Goal: Task Accomplishment & Management: Manage account settings

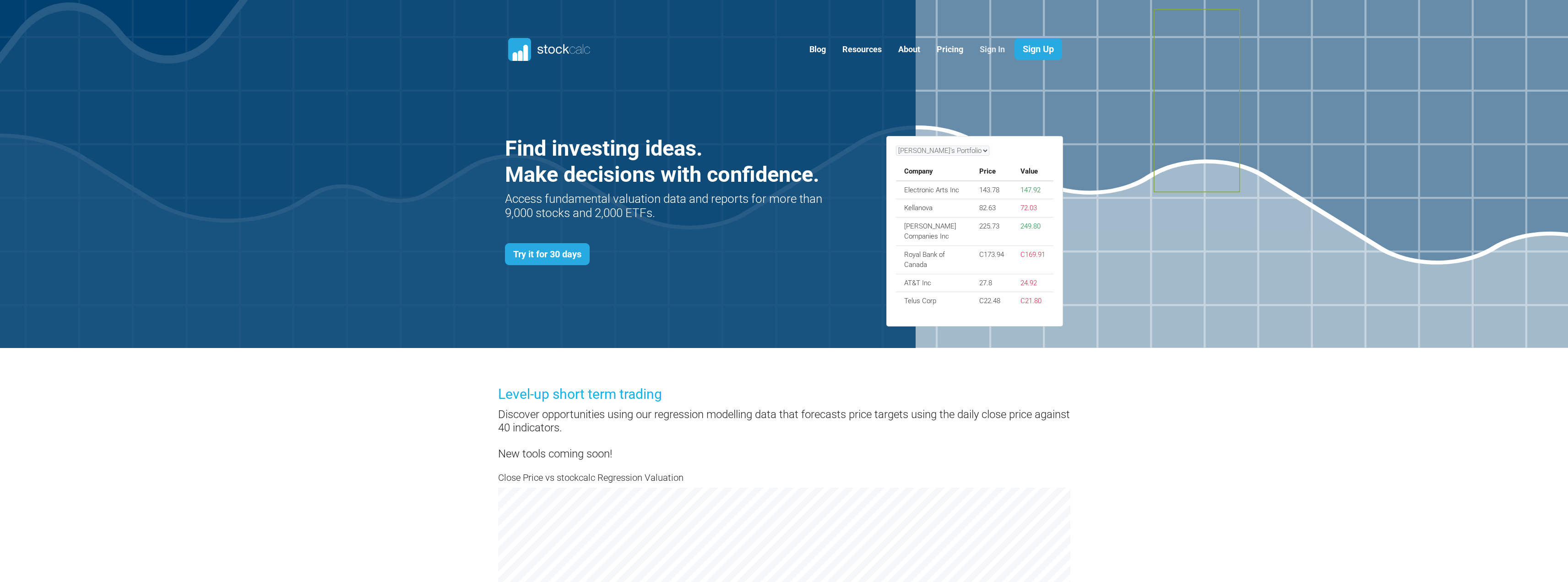
scroll to position [397, 586]
click at [994, 48] on link "Sign In" at bounding box center [992, 50] width 39 height 23
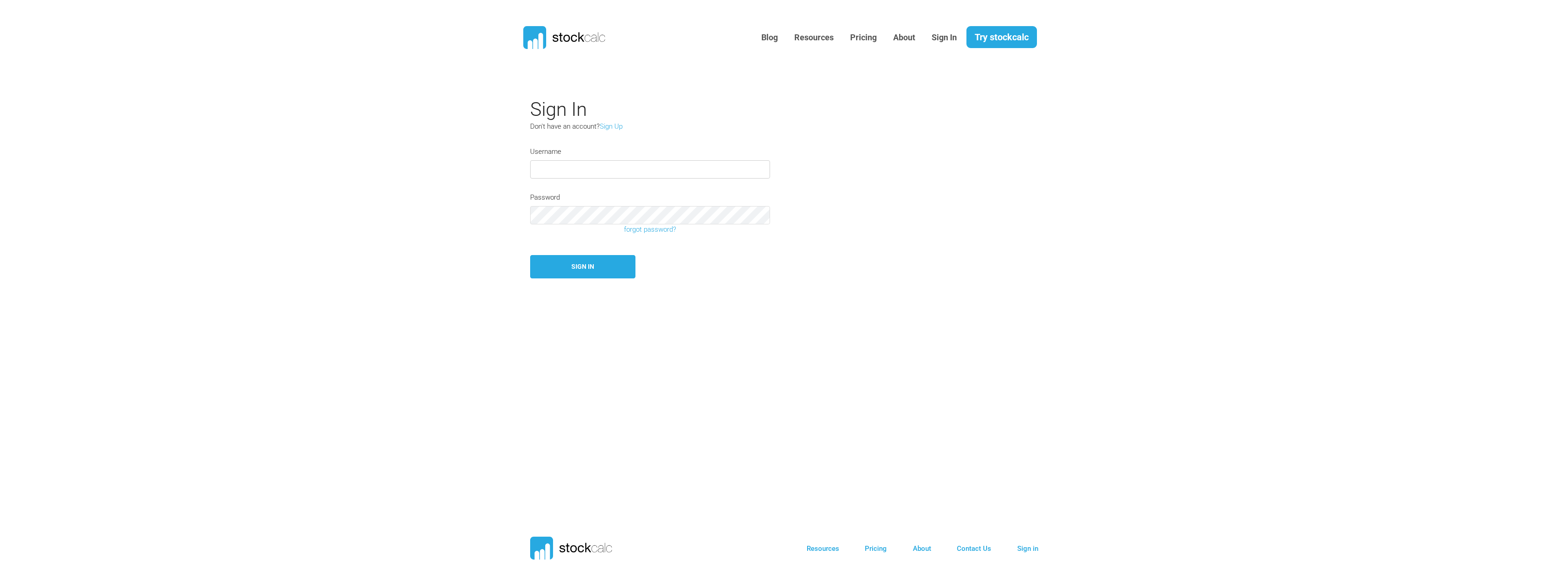
click at [566, 168] on input "text" at bounding box center [650, 170] width 240 height 18
